Goal: Find specific page/section: Find specific page/section

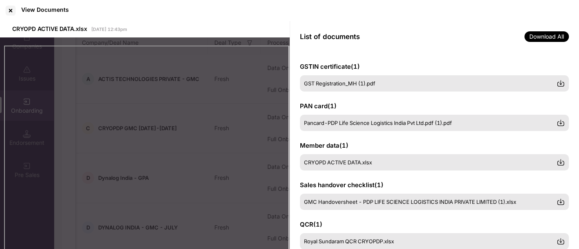
scroll to position [70, 0]
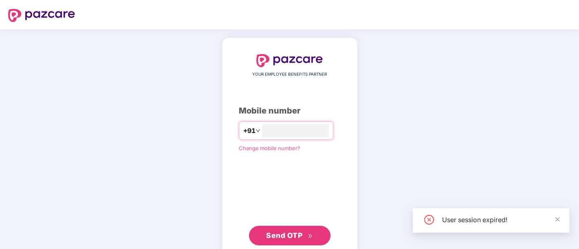
type input "**********"
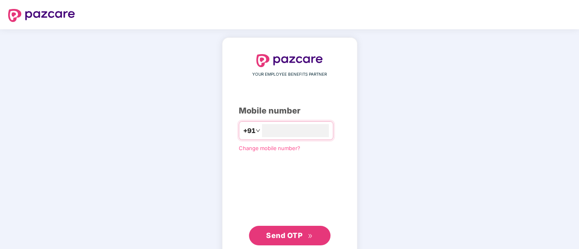
click at [284, 235] on span "Send OTP" at bounding box center [284, 235] width 36 height 9
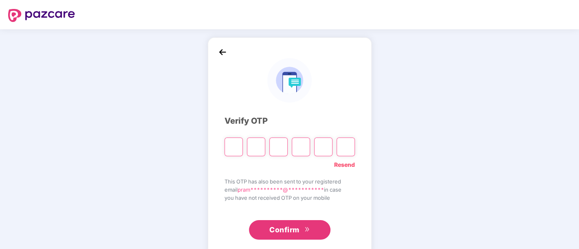
paste input "*"
type input "*"
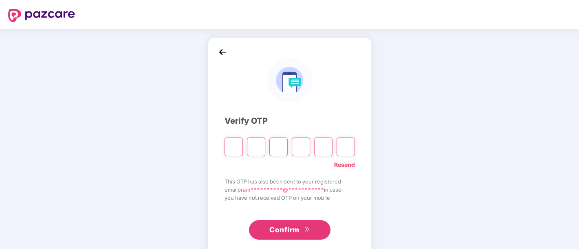
type input "*"
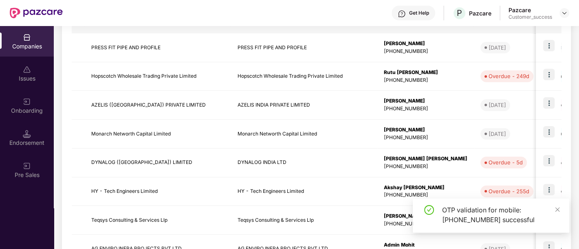
scroll to position [149, 0]
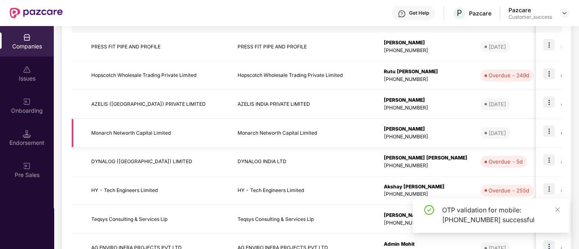
drag, startPoint x: 493, startPoint y: 119, endPoint x: 394, endPoint y: 132, distance: 99.8
click at [394, 132] on tr "Monarch Networth Capital Limited Monarch Networth Capital Limited [PERSON_NAME]…" at bounding box center [515, 133] width 886 height 29
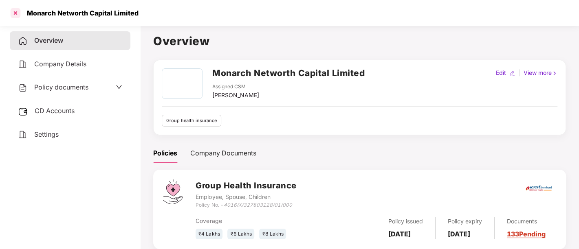
click at [15, 15] on div at bounding box center [15, 13] width 13 height 13
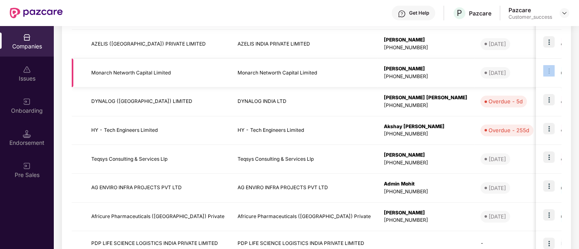
scroll to position [0, 10]
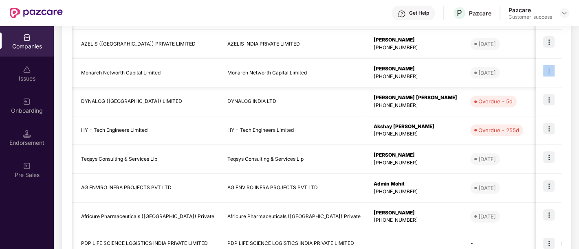
drag, startPoint x: 535, startPoint y: 67, endPoint x: 557, endPoint y: 68, distance: 22.5
click at [557, 68] on tr "Monarch Networth Capital Limited Monarch Networth Capital Limited [PERSON_NAME]…" at bounding box center [505, 73] width 886 height 29
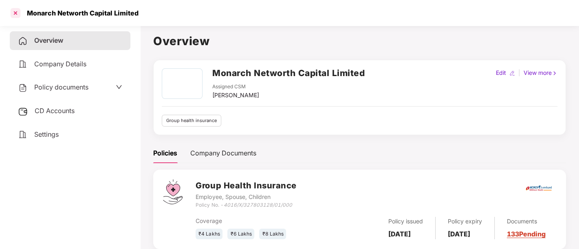
click at [14, 13] on div at bounding box center [15, 13] width 13 height 13
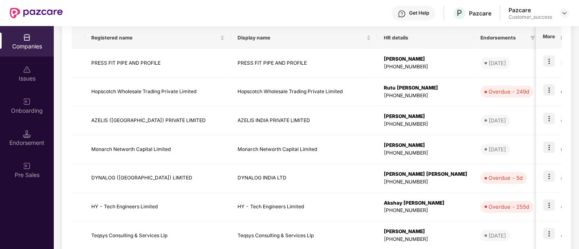
scroll to position [134, 0]
drag, startPoint x: 536, startPoint y: 108, endPoint x: 558, endPoint y: 107, distance: 22.0
click at [558, 107] on td at bounding box center [548, 119] width 25 height 29
drag, startPoint x: 536, startPoint y: 133, endPoint x: 563, endPoint y: 132, distance: 26.9
click at [563, 132] on div "Reports New Company Showing results for 17 companies. Registered name Display n…" at bounding box center [316, 175] width 509 height 391
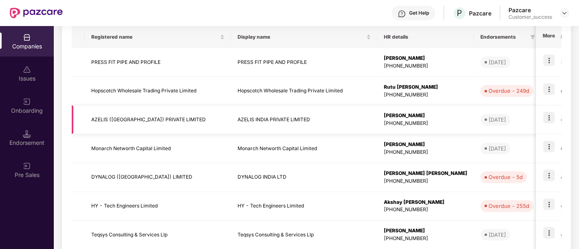
click at [540, 111] on td "GPA GMC" at bounding box center [576, 119] width 73 height 29
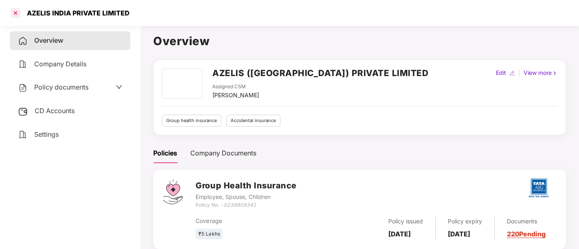
click at [16, 13] on div at bounding box center [15, 13] width 13 height 13
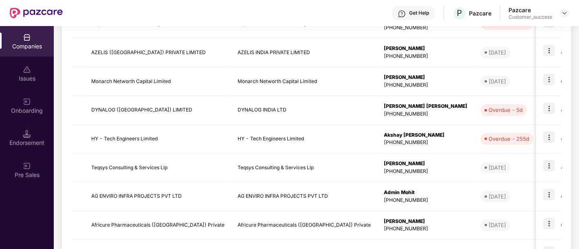
scroll to position [209, 0]
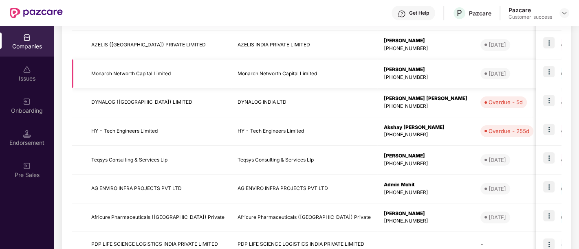
drag, startPoint x: 535, startPoint y: 59, endPoint x: 559, endPoint y: 62, distance: 23.8
click at [559, 62] on td at bounding box center [548, 73] width 25 height 29
drag, startPoint x: 536, startPoint y: 49, endPoint x: 579, endPoint y: 54, distance: 43.0
click at [578, 54] on html "Get Help P Pazcare Pazcare Customer_success Companies Issues Onboarding Endorse…" at bounding box center [289, 124] width 579 height 249
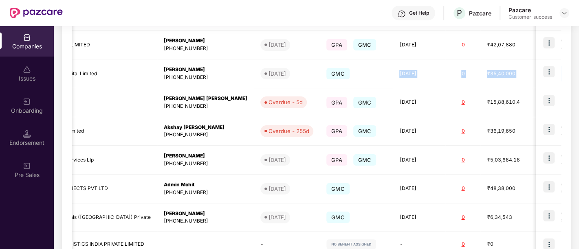
scroll to position [0, 271]
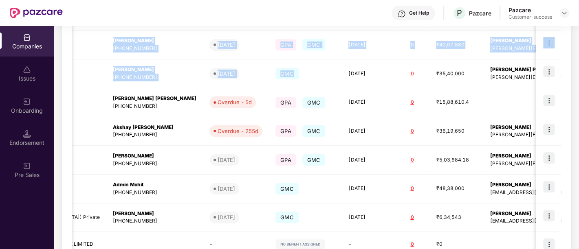
drag, startPoint x: 534, startPoint y: 59, endPoint x: 568, endPoint y: 59, distance: 33.8
click at [568, 59] on div "Reports New Company Showing results for 17 companies. Registered name Display n…" at bounding box center [316, 100] width 509 height 391
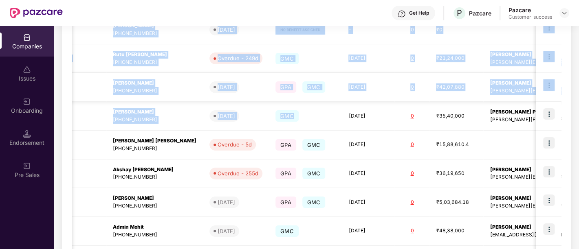
scroll to position [166, 0]
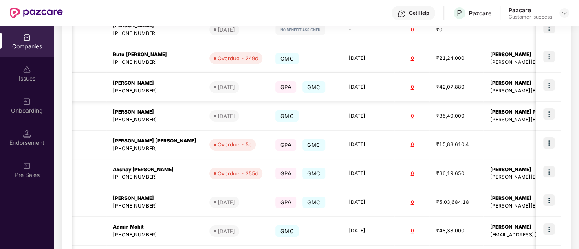
click at [533, 94] on td "[PERSON_NAME] [PERSON_NAME][EMAIL_ADDRESS][DOMAIN_NAME]" at bounding box center [572, 87] width 178 height 29
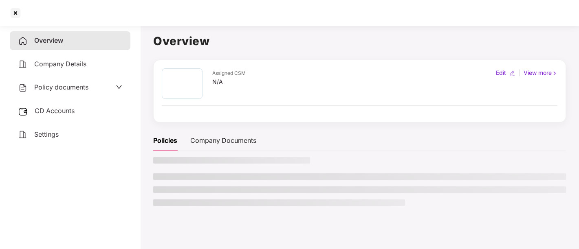
scroll to position [0, 0]
click at [533, 94] on div "Edit | View more" at bounding box center [527, 83] width 62 height 31
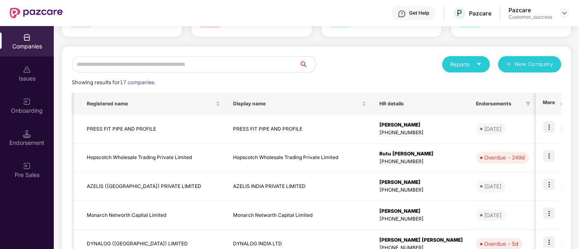
scroll to position [0, 4]
click at [536, 176] on td "GPA GMC" at bounding box center [572, 186] width 73 height 29
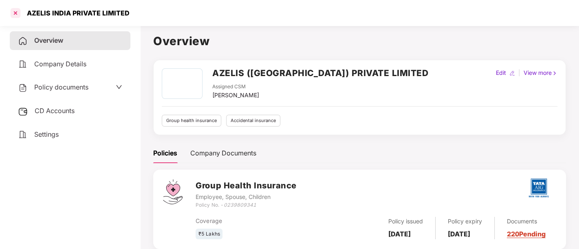
click at [15, 10] on div at bounding box center [15, 13] width 13 height 13
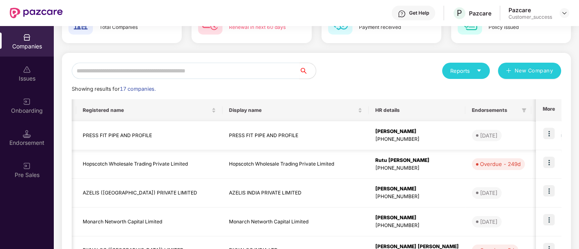
scroll to position [61, 0]
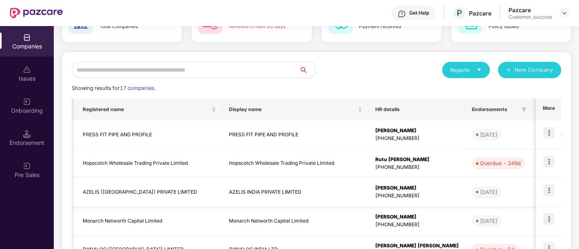
drag, startPoint x: 535, startPoint y: 180, endPoint x: 560, endPoint y: 180, distance: 24.4
click at [560, 180] on td at bounding box center [548, 192] width 25 height 29
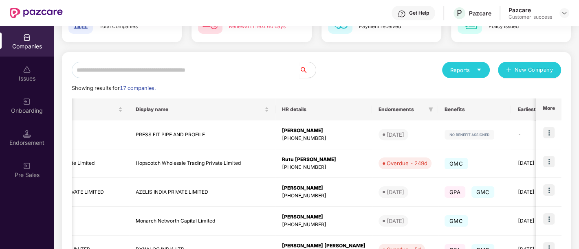
drag, startPoint x: 536, startPoint y: 189, endPoint x: 563, endPoint y: 191, distance: 27.7
click at [563, 191] on div "Reports New Company Showing results for 17 companies. Registered name Display n…" at bounding box center [316, 247] width 509 height 391
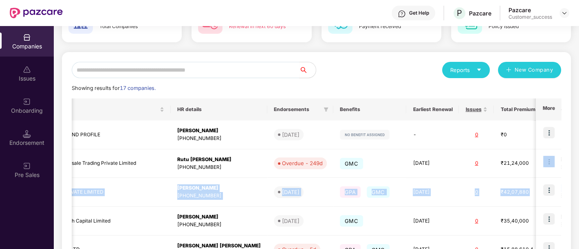
drag, startPoint x: 536, startPoint y: 177, endPoint x: 567, endPoint y: 181, distance: 31.2
click at [567, 181] on div "Reports New Company Showing results for 17 companies. Registered name Display n…" at bounding box center [316, 247] width 509 height 391
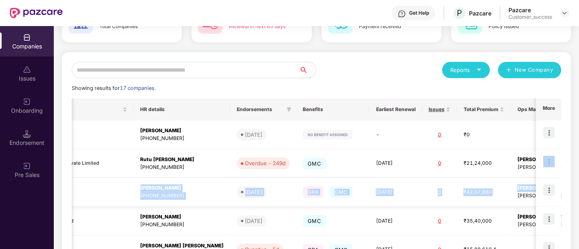
click at [111, 191] on td "AZELIS INDIA PRIVATE LIMITED" at bounding box center [60, 192] width 146 height 29
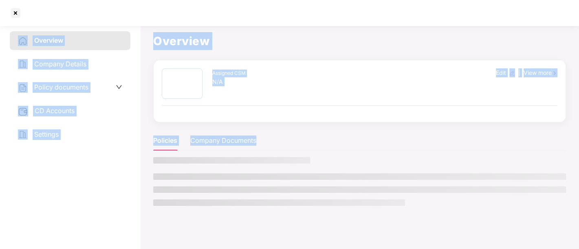
click at [111, 191] on div "Overview Company Details Policy documents CD Accounts Settings" at bounding box center [70, 135] width 121 height 209
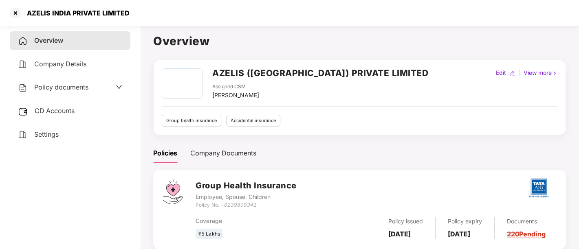
click at [259, 71] on h2 "AZELIS ([GEOGRAPHIC_DATA]) PRIVATE LIMITED" at bounding box center [320, 72] width 216 height 13
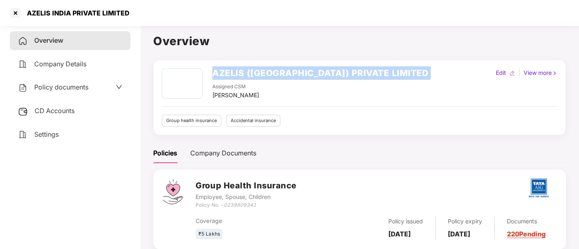
click at [259, 71] on h2 "AZELIS ([GEOGRAPHIC_DATA]) PRIVATE LIMITED" at bounding box center [320, 72] width 216 height 13
copy h2 "AZELIS ([GEOGRAPHIC_DATA]) PRIVATE LIMITED"
